Goal: Complete application form

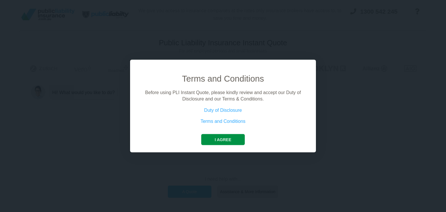
click at [229, 139] on button "I agree" at bounding box center [222, 139] width 43 height 11
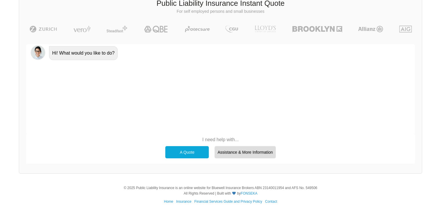
scroll to position [40, 0]
click at [185, 152] on div "A Quote" at bounding box center [187, 151] width 44 height 12
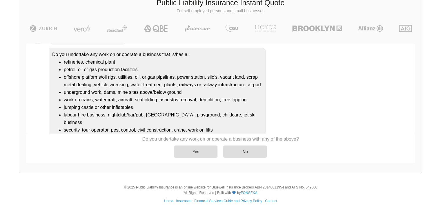
scroll to position [62, 0]
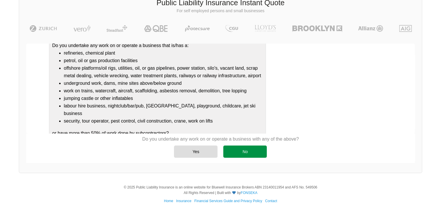
click at [243, 149] on div "No" at bounding box center [245, 151] width 44 height 12
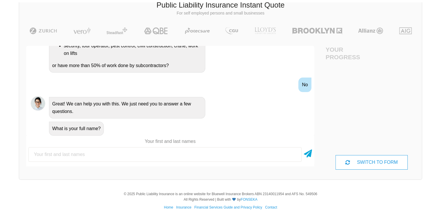
scroll to position [40, 0]
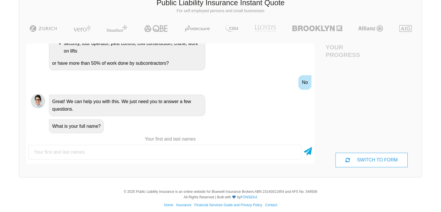
click at [138, 150] on input "text" at bounding box center [164, 152] width 273 height 15
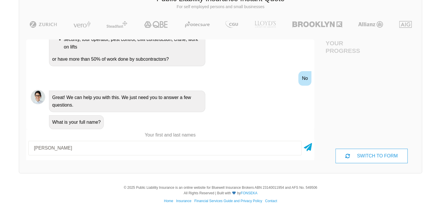
scroll to position [161, 0]
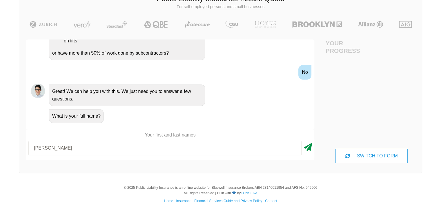
type input "[PERSON_NAME]"
click at [312, 147] on icon at bounding box center [308, 146] width 8 height 10
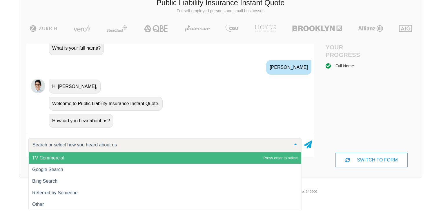
scroll to position [44, 0]
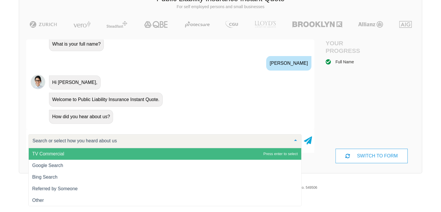
click at [130, 114] on div "How did you hear about us?" at bounding box center [178, 116] width 263 height 15
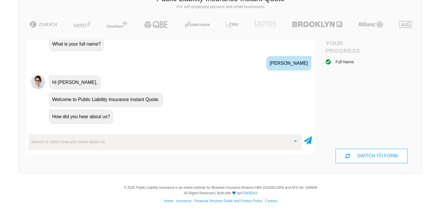
click at [115, 130] on div "Search or select how you heard about us TV Commercial Google Search Bing Search…" at bounding box center [170, 140] width 288 height 23
drag, startPoint x: 104, startPoint y: 150, endPoint x: 102, endPoint y: 147, distance: 3.0
click at [104, 150] on div "Search or select how you heard about us TV Commercial Google Search Bing Search…" at bounding box center [170, 142] width 288 height 20
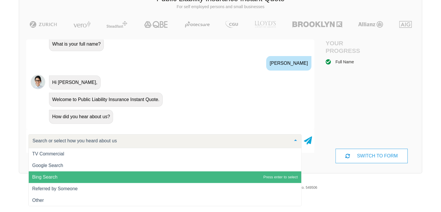
scroll to position [0, 0]
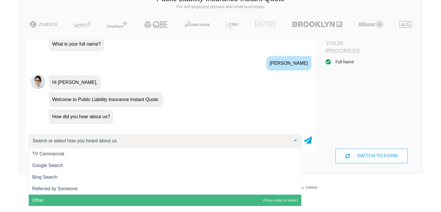
click at [60, 200] on span "Other" at bounding box center [165, 200] width 273 height 12
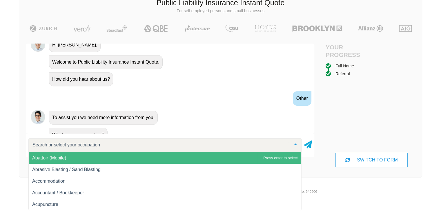
scroll to position [282, 0]
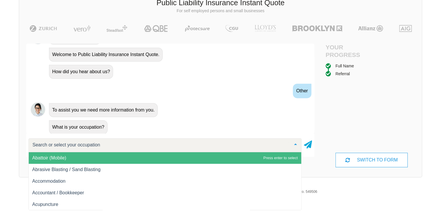
click at [111, 125] on div "What is your occupation?" at bounding box center [178, 126] width 263 height 15
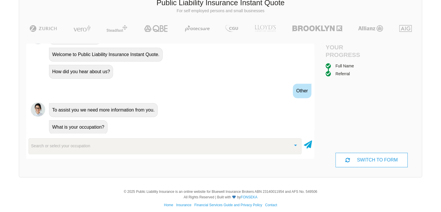
click at [109, 123] on div "What is your occupation?" at bounding box center [178, 126] width 263 height 15
click at [95, 145] on div "Search or select your occupation" at bounding box center [164, 146] width 273 height 16
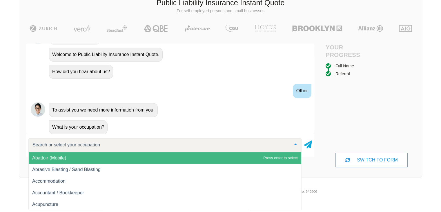
type input "t"
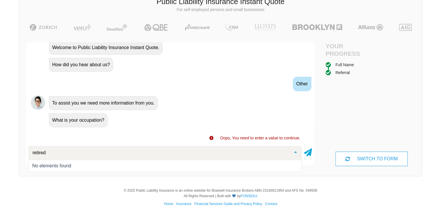
scroll to position [44, 0]
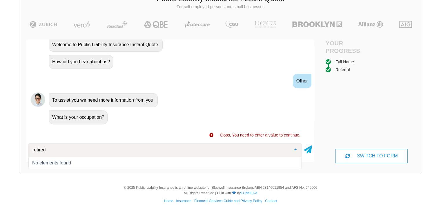
drag, startPoint x: 53, startPoint y: 150, endPoint x: 20, endPoint y: 146, distance: 33.1
click at [20, 146] on div "Awesome! 100% Just a final check that all your details are correct. Your Summar…" at bounding box center [170, 100] width 302 height 137
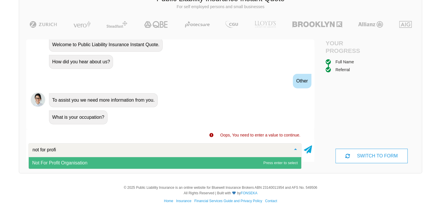
type input "not for profit"
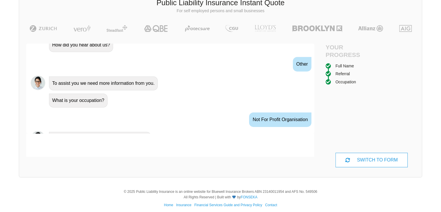
scroll to position [320, 0]
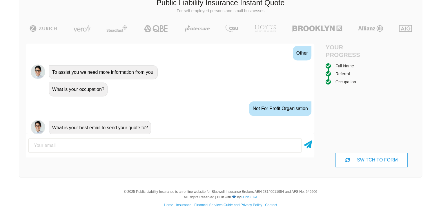
click at [115, 149] on input "email" at bounding box center [164, 145] width 273 height 15
type input "[PERSON_NAME][EMAIL_ADDRESS][PERSON_NAME][DOMAIN_NAME]"
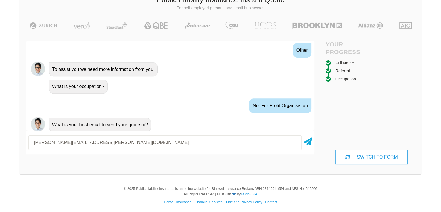
scroll to position [44, 0]
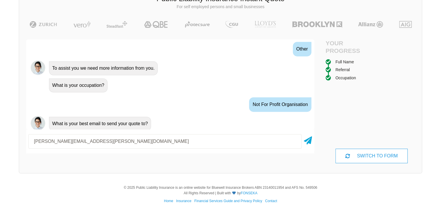
click at [313, 143] on div "[PERSON_NAME][EMAIL_ADDRESS][PERSON_NAME][DOMAIN_NAME]" at bounding box center [170, 141] width 288 height 19
click at [310, 140] on icon at bounding box center [308, 139] width 8 height 10
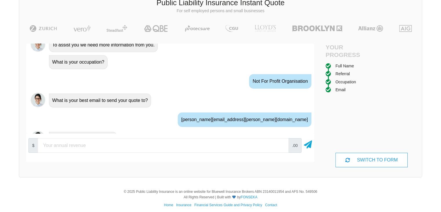
scroll to position [358, 0]
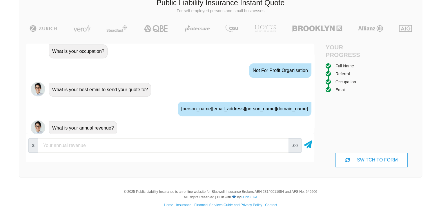
click at [91, 148] on input "number" at bounding box center [163, 145] width 251 height 15
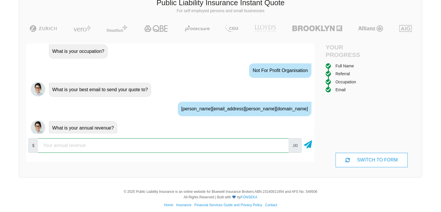
click at [86, 144] on input "number" at bounding box center [163, 145] width 251 height 15
type input "20000"
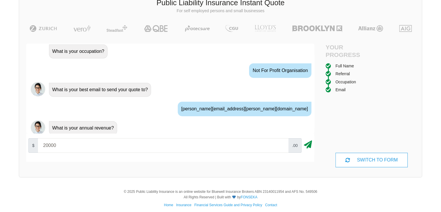
click at [310, 144] on icon at bounding box center [308, 143] width 8 height 10
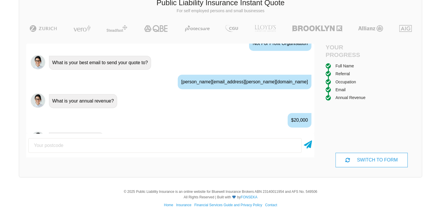
scroll to position [396, 0]
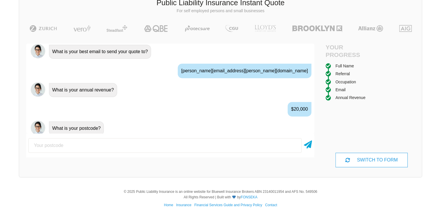
click at [104, 145] on input "number" at bounding box center [164, 145] width 273 height 15
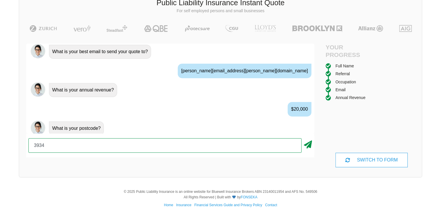
type input "3934"
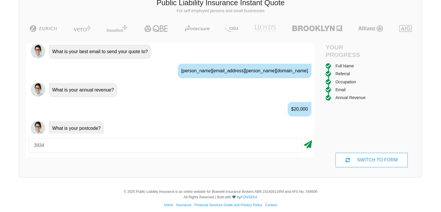
click at [307, 144] on icon at bounding box center [308, 143] width 8 height 10
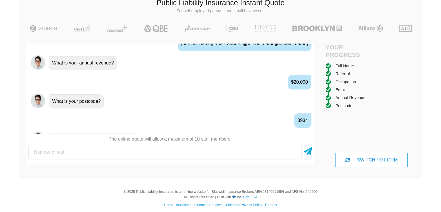
scroll to position [434, 0]
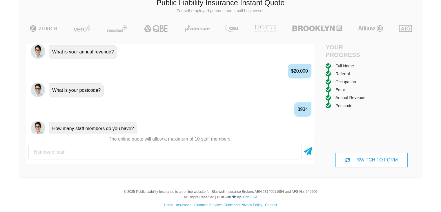
click at [77, 151] on input "number" at bounding box center [164, 152] width 273 height 15
type input "0"
click at [310, 150] on icon at bounding box center [308, 150] width 8 height 10
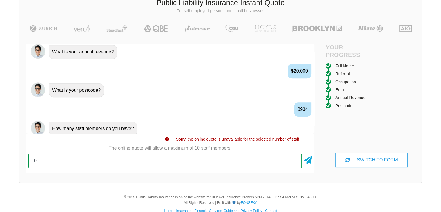
drag, startPoint x: 36, startPoint y: 160, endPoint x: 31, endPoint y: 163, distance: 6.1
click at [31, 163] on input "0" at bounding box center [164, 160] width 273 height 15
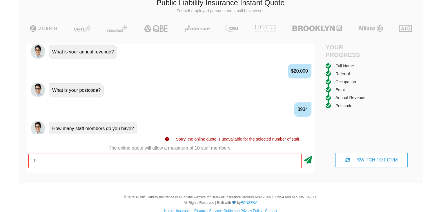
click at [307, 159] on icon at bounding box center [308, 158] width 8 height 10
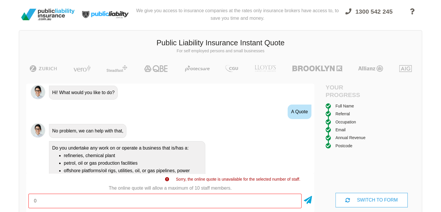
scroll to position [0, 0]
